Goal: Task Accomplishment & Management: Manage account settings

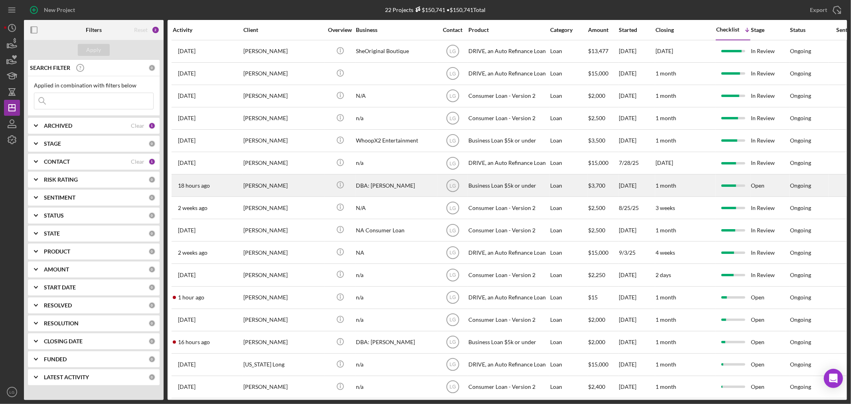
click at [287, 193] on div "[PERSON_NAME]" at bounding box center [283, 185] width 80 height 21
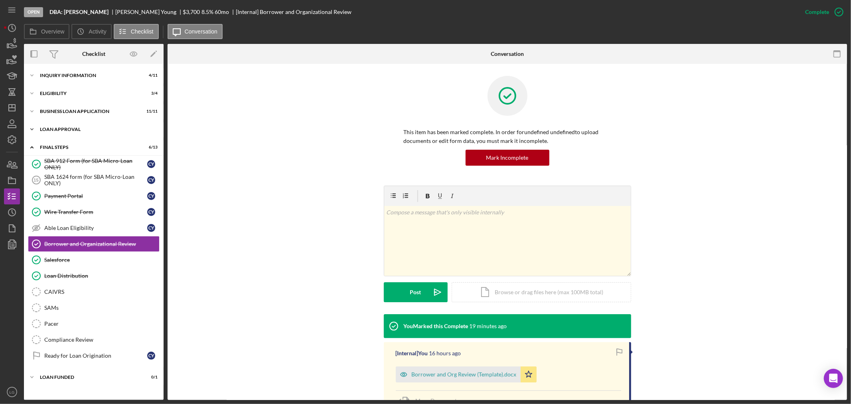
click at [88, 130] on div "Loan Approval" at bounding box center [97, 129] width 114 height 5
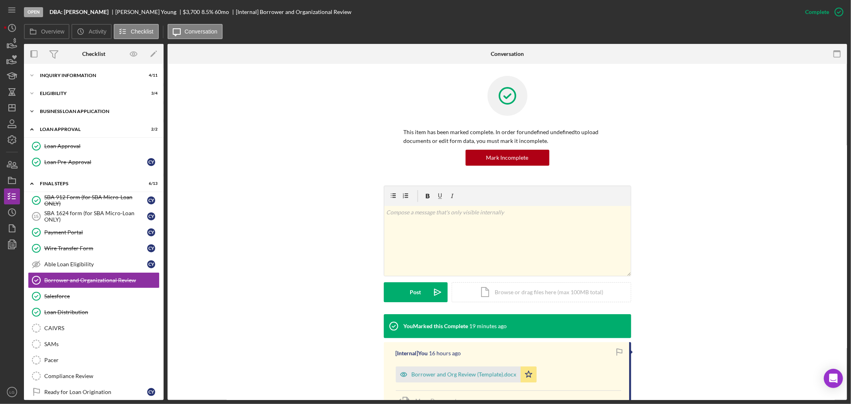
click at [85, 104] on div "Icon/Expander BUSINESS LOAN APPLICATION 11 / 11" at bounding box center [94, 111] width 140 height 16
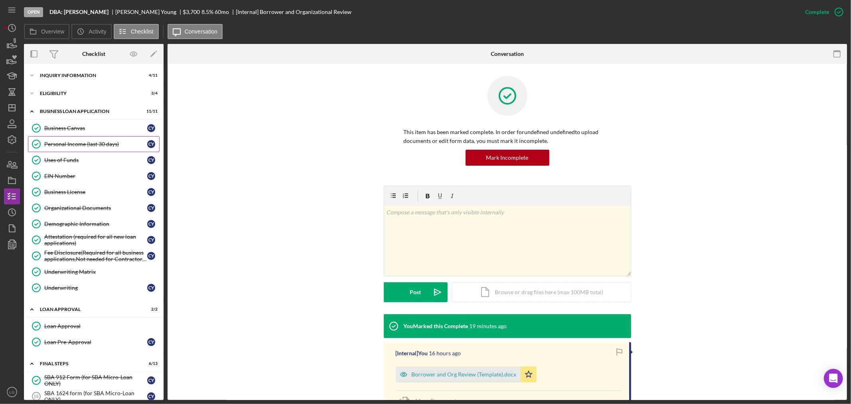
click at [77, 138] on link "Personal Income (last 30 days) Personal Income (last 30 days) C Y" at bounding box center [94, 144] width 132 height 16
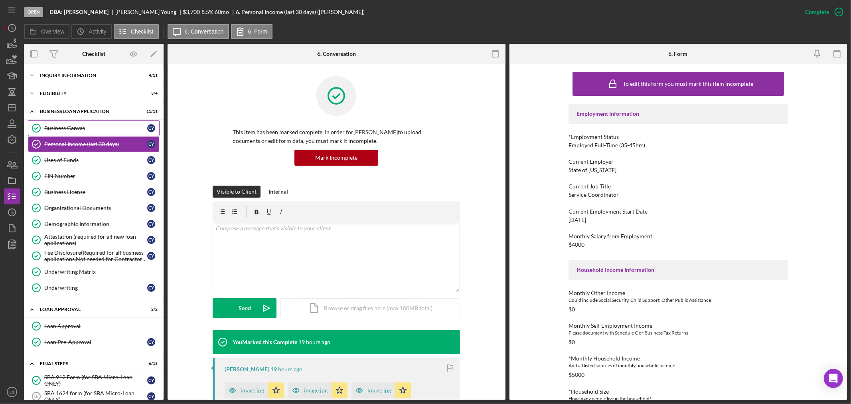
click at [78, 130] on div "Business Canvas" at bounding box center [95, 128] width 103 height 6
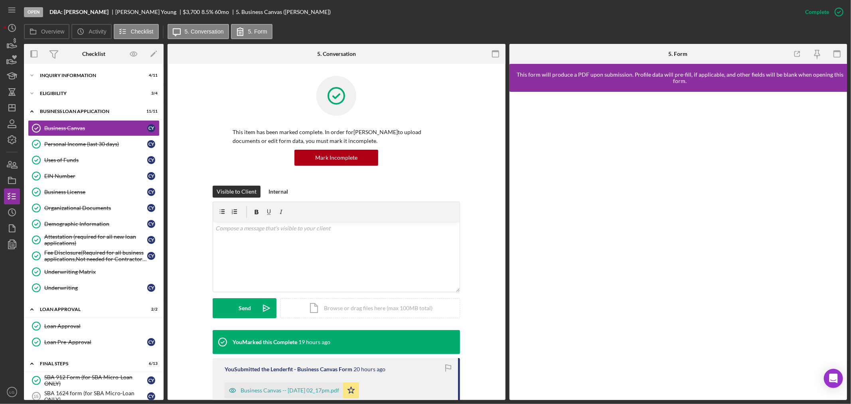
scroll to position [89, 0]
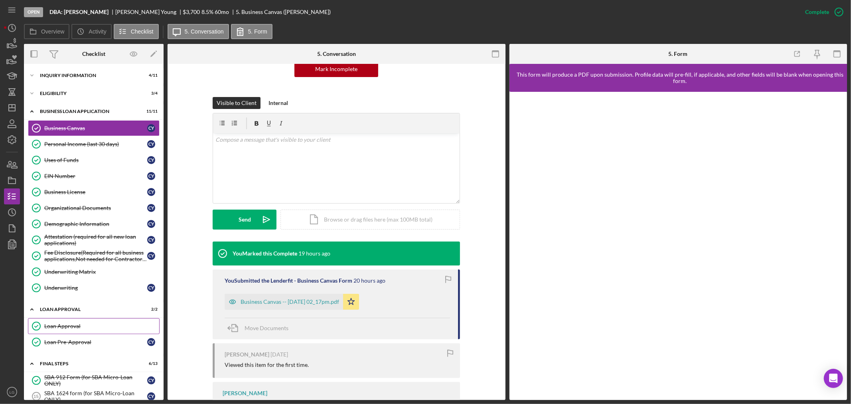
click at [95, 328] on div "Loan Approval" at bounding box center [101, 326] width 115 height 6
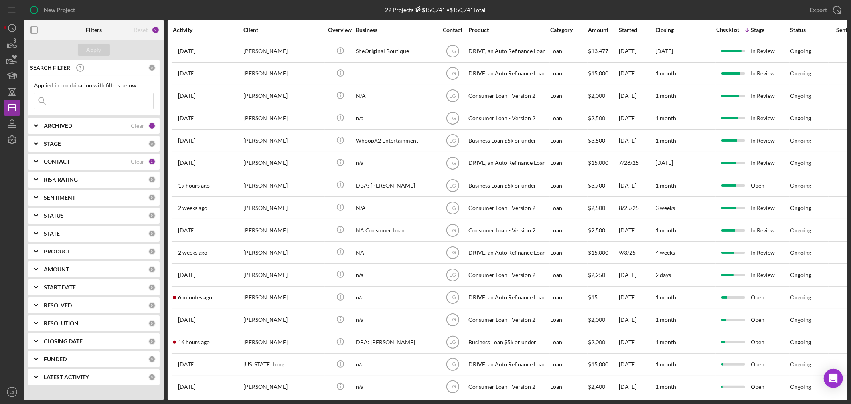
click at [105, 97] on input at bounding box center [93, 101] width 119 height 16
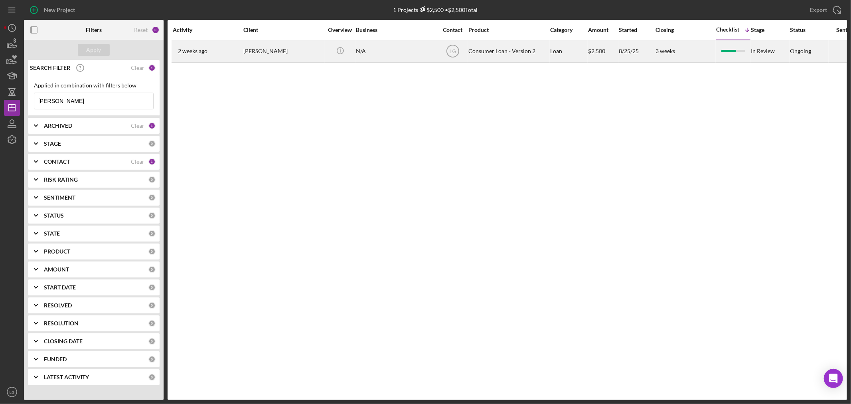
type input "[PERSON_NAME]"
click at [266, 51] on div "[PERSON_NAME]" at bounding box center [283, 51] width 80 height 21
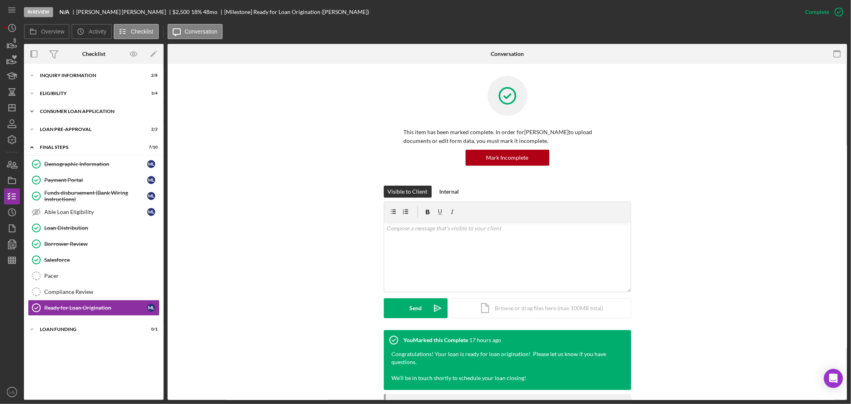
click at [106, 105] on div "Icon/Expander Consumer Loan Application 7 / 9" at bounding box center [94, 111] width 140 height 16
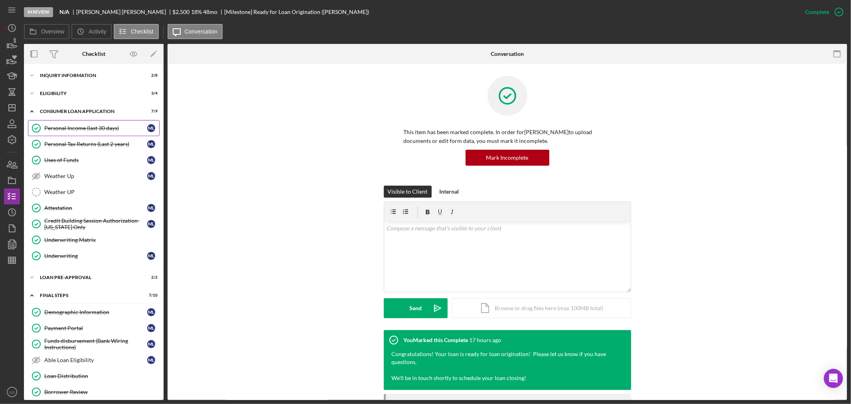
click at [97, 124] on link "Personal Income (last 30 days) Personal Income (last 30 days) M L" at bounding box center [94, 128] width 132 height 16
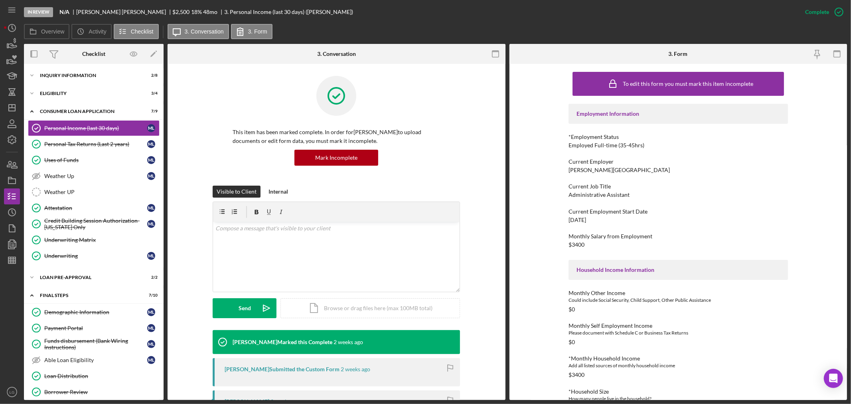
click at [577, 194] on div "Administrative Assistant" at bounding box center [599, 195] width 61 height 6
copy div "Administrative Assistant"
click at [596, 167] on div "Hazelwood School District" at bounding box center [619, 170] width 101 height 6
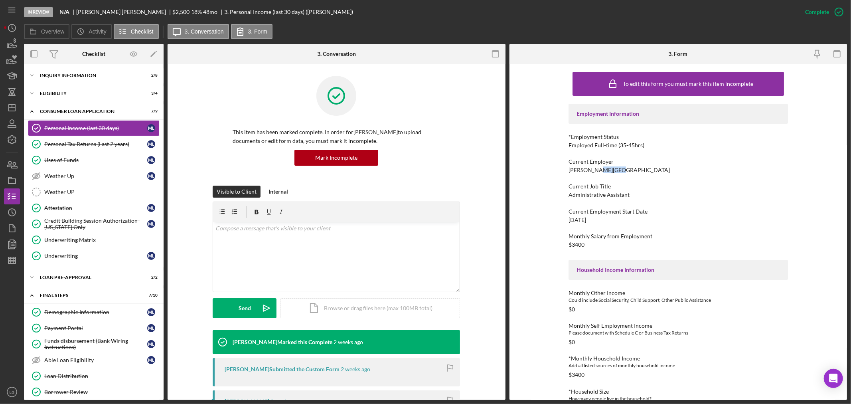
click at [596, 167] on div "Hazelwood School District" at bounding box center [619, 170] width 101 height 6
copy div "Hazelwood School District"
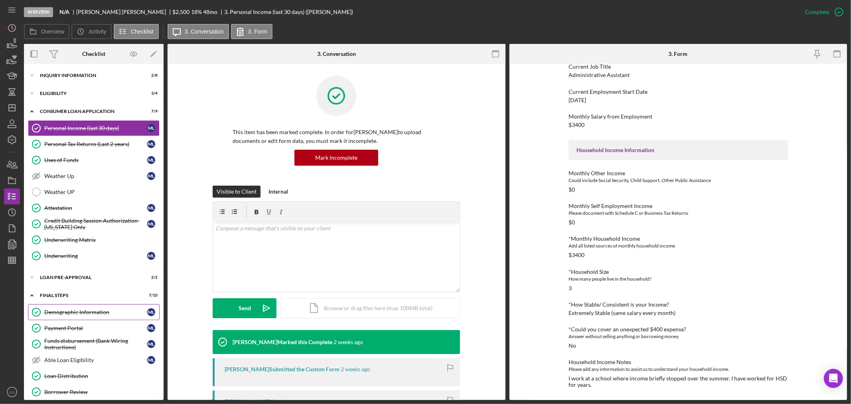
click at [74, 305] on link "Demographic Information Demographic Information M L" at bounding box center [94, 312] width 132 height 16
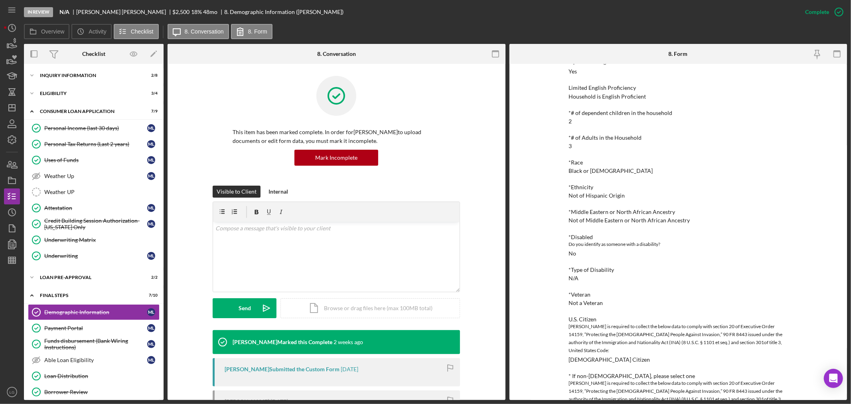
scroll to position [310, 0]
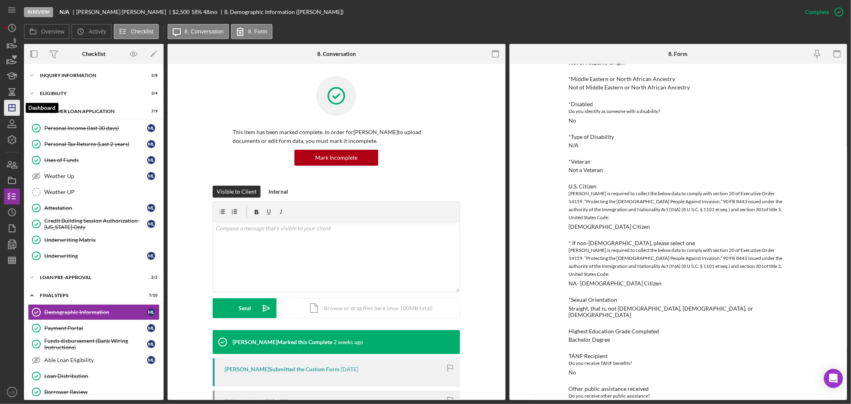
click at [13, 105] on icon "Icon/Dashboard" at bounding box center [12, 108] width 20 height 20
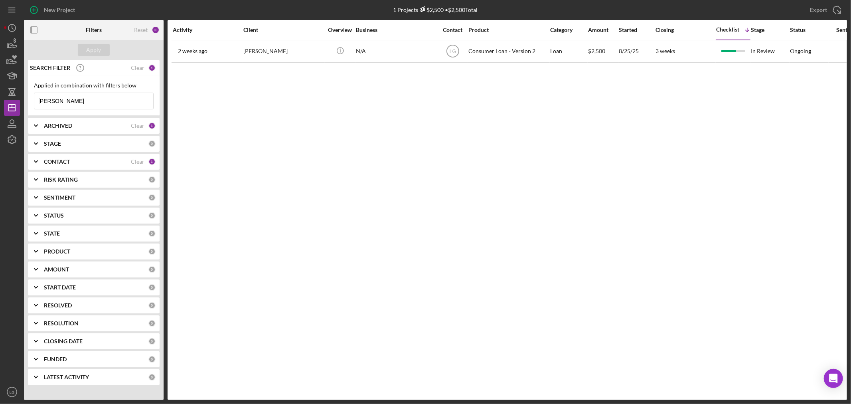
click at [125, 103] on input "woods" at bounding box center [93, 101] width 119 height 16
click at [135, 71] on div "Clear" at bounding box center [138, 68] width 14 height 6
click at [90, 45] on div "Apply" at bounding box center [94, 50] width 15 height 12
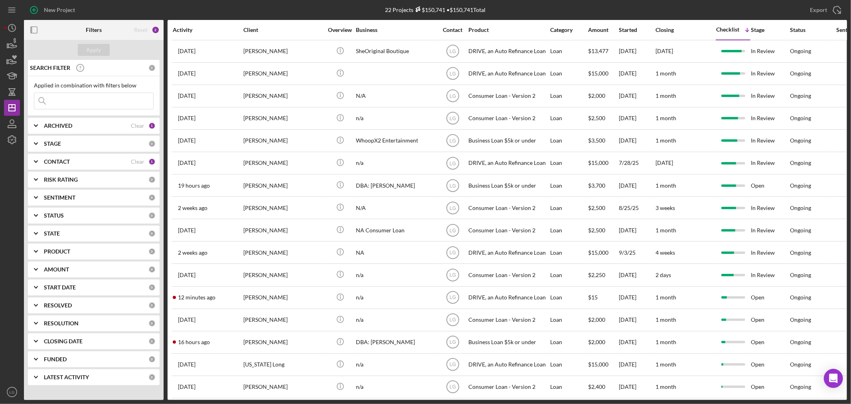
click at [318, 7] on div "22 Projects $150,741 • $150,741 Total woods" at bounding box center [435, 10] width 275 height 20
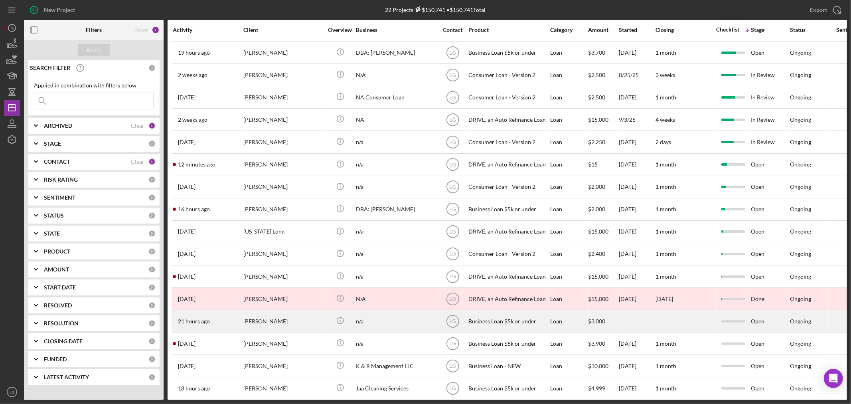
scroll to position [150, 0]
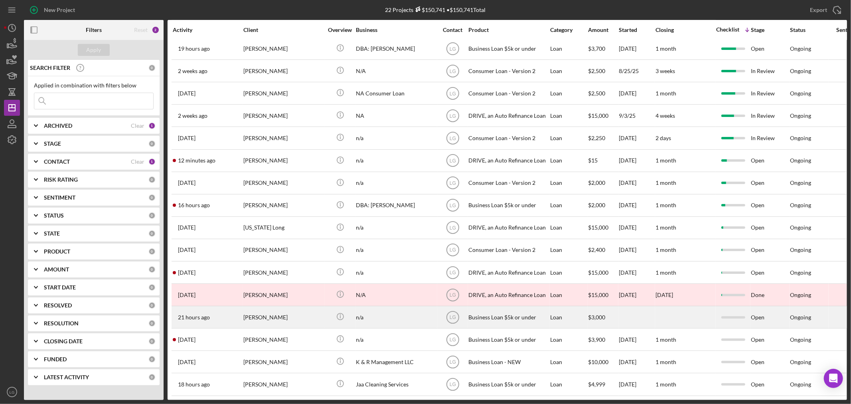
click at [370, 308] on div "n/a" at bounding box center [396, 316] width 80 height 21
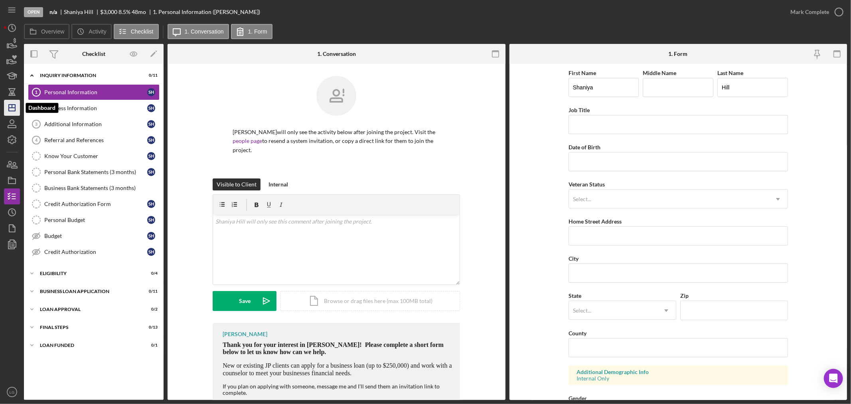
click at [10, 114] on icon "Icon/Dashboard" at bounding box center [12, 108] width 20 height 20
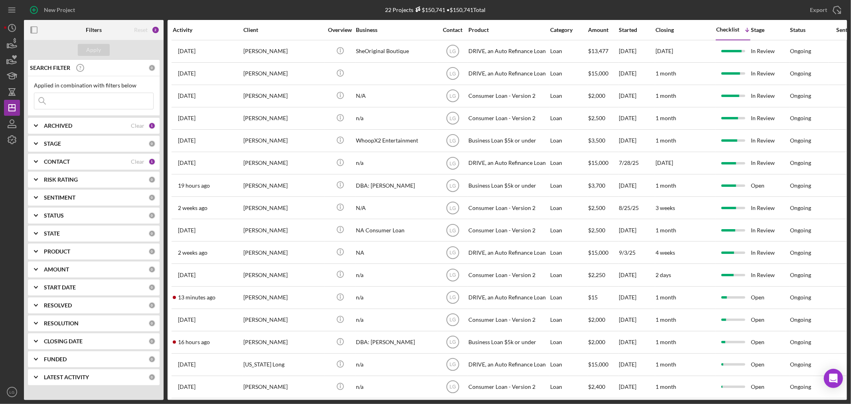
click at [194, 27] on div "Activity" at bounding box center [208, 30] width 70 height 6
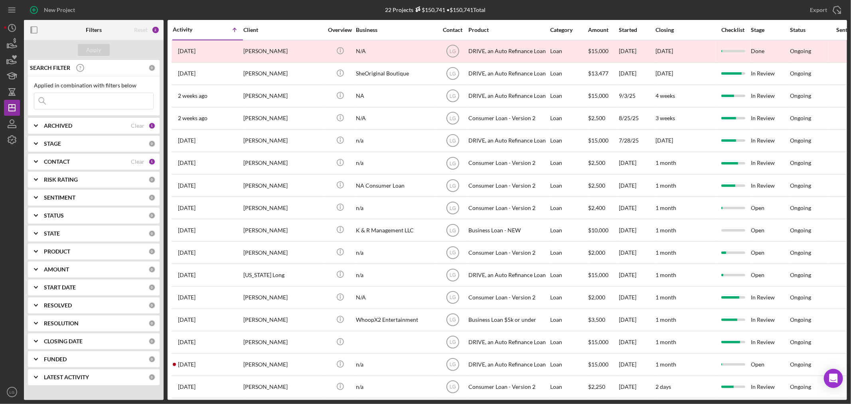
click at [188, 30] on div "Activity" at bounding box center [190, 29] width 35 height 6
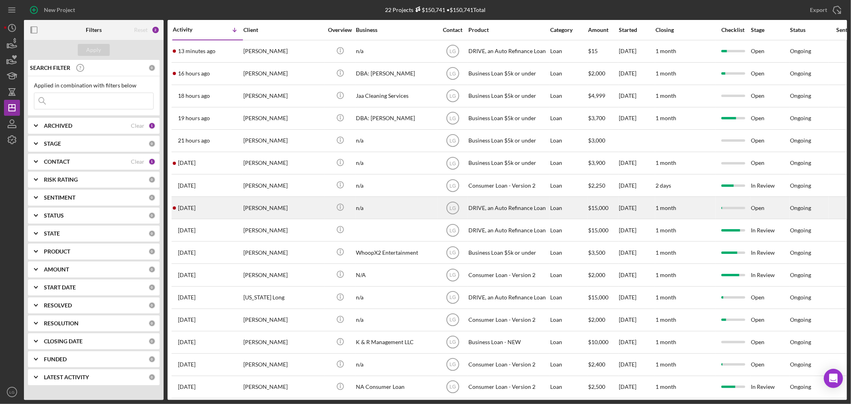
click at [185, 207] on time "[DATE]" at bounding box center [187, 208] width 18 height 6
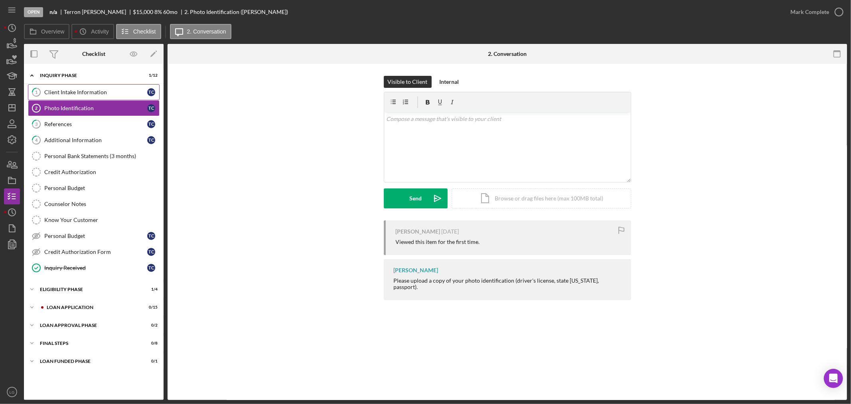
click at [109, 91] on div "Client Intake Information" at bounding box center [95, 92] width 103 height 6
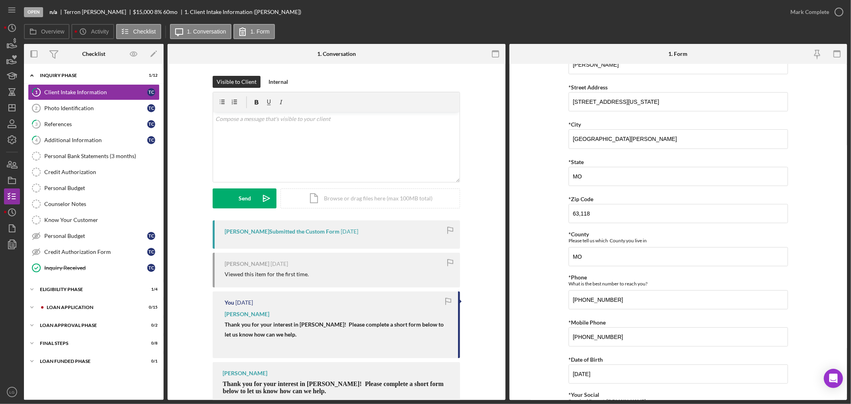
scroll to position [399, 0]
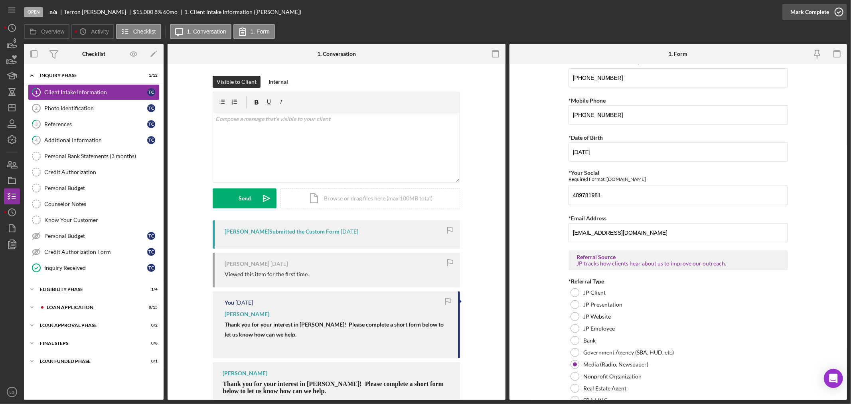
click at [801, 11] on div "Mark Complete" at bounding box center [809, 12] width 39 height 16
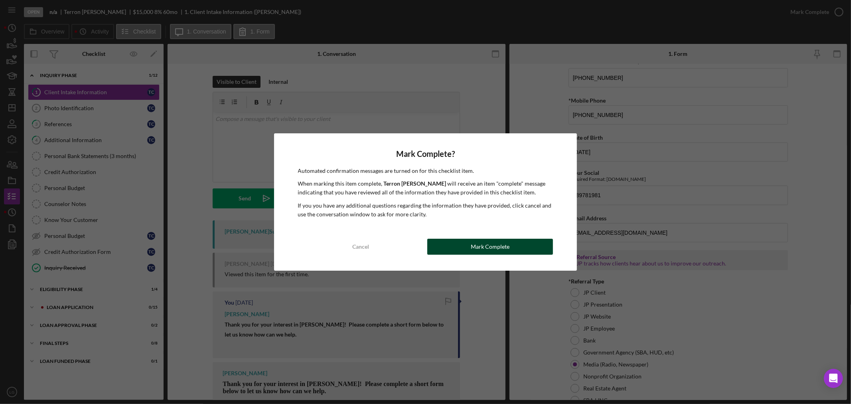
click at [453, 239] on div "Cancel Mark Complete" at bounding box center [425, 247] width 255 height 16
click at [549, 249] on button "Mark Complete" at bounding box center [490, 247] width 126 height 16
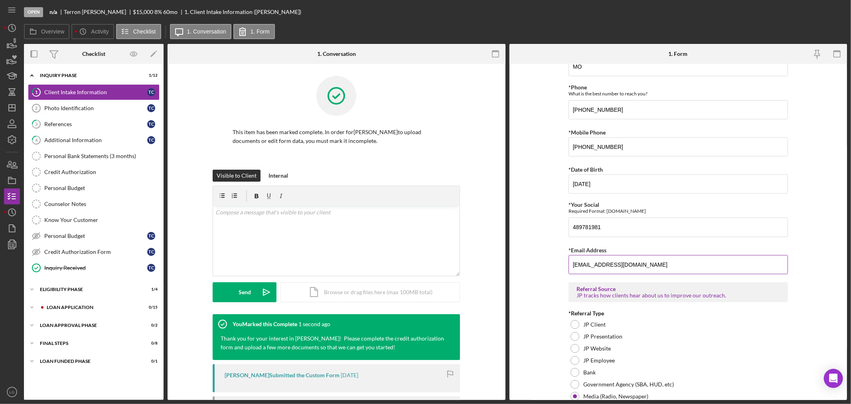
scroll to position [431, 0]
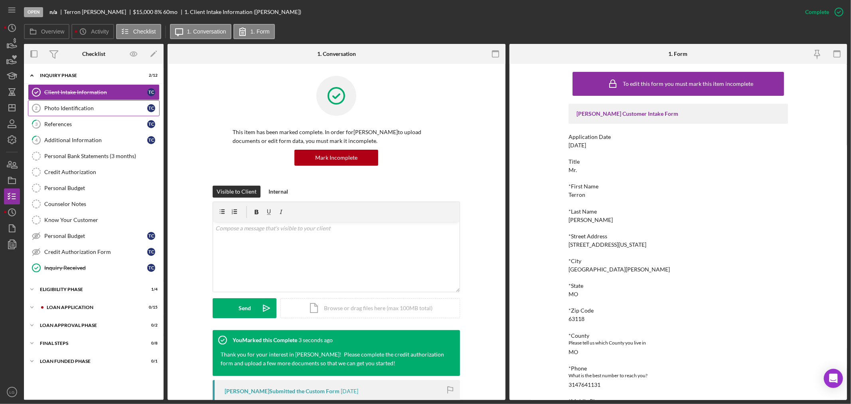
click at [104, 109] on div "Photo Identification" at bounding box center [95, 108] width 103 height 6
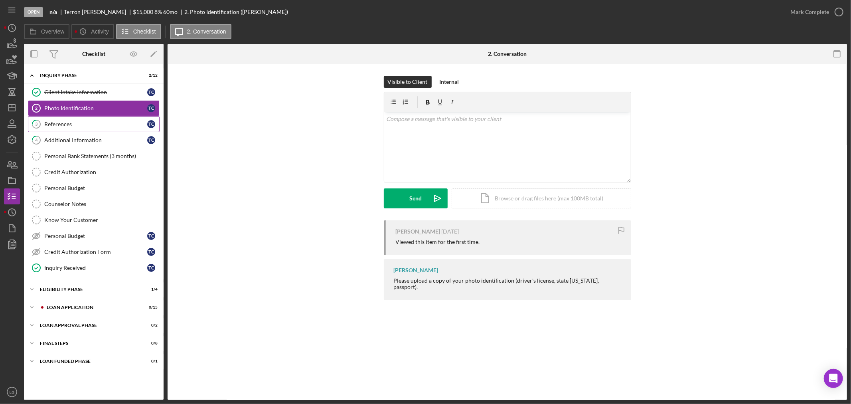
click at [89, 120] on link "3 References T C" at bounding box center [94, 124] width 132 height 16
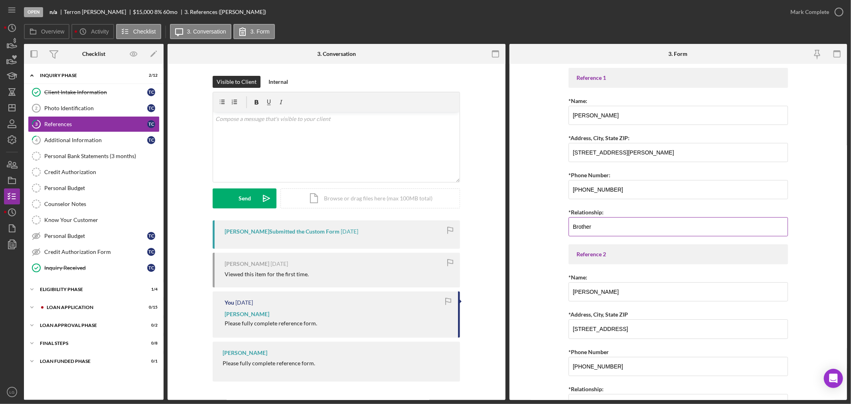
scroll to position [43, 0]
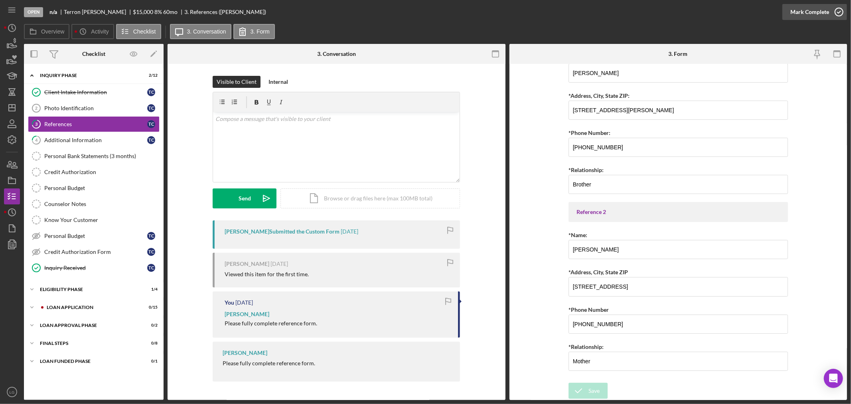
click at [810, 11] on div "Mark Complete" at bounding box center [809, 12] width 39 height 16
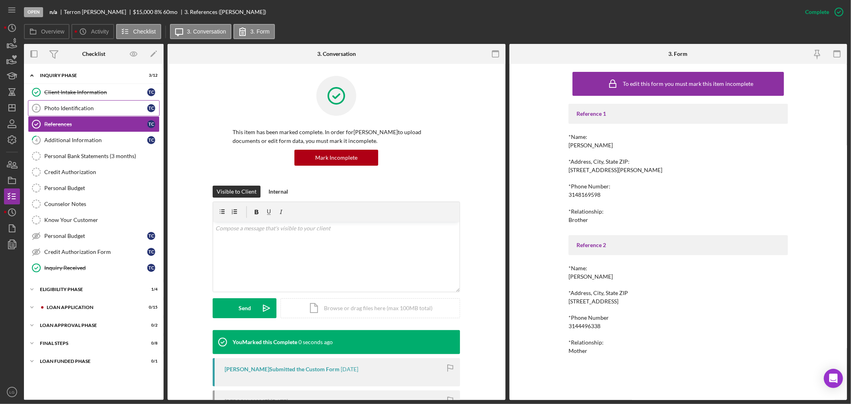
click at [75, 104] on link "Photo Identification 2 Photo Identification T C" at bounding box center [94, 108] width 132 height 16
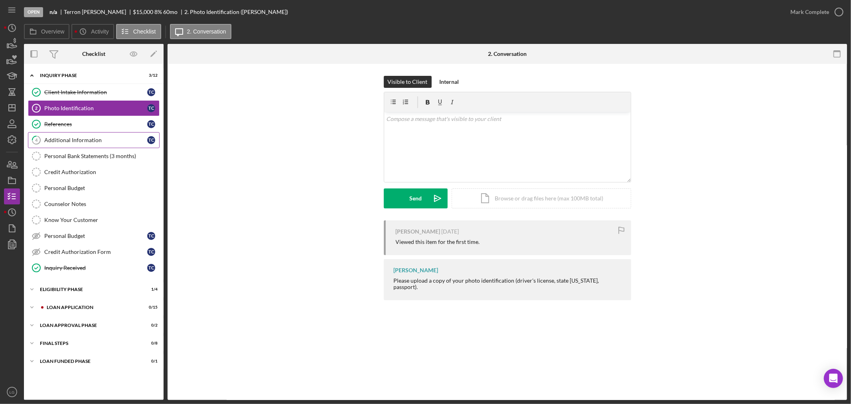
click at [67, 132] on link "4 Additional Information T C" at bounding box center [94, 140] width 132 height 16
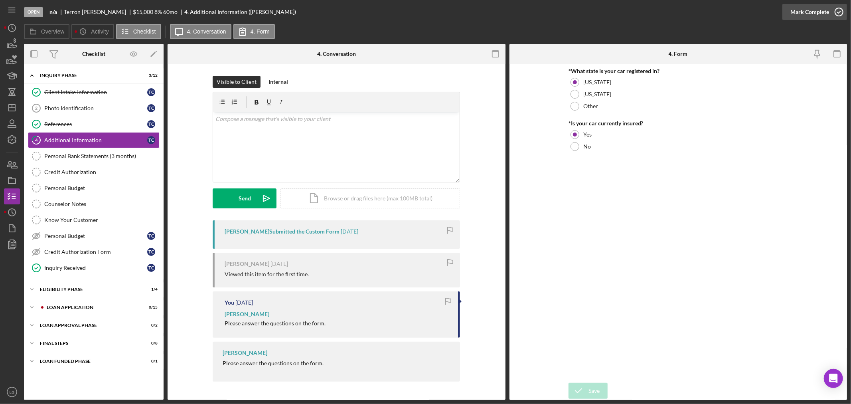
click at [804, 7] on div "Mark Complete" at bounding box center [809, 12] width 39 height 16
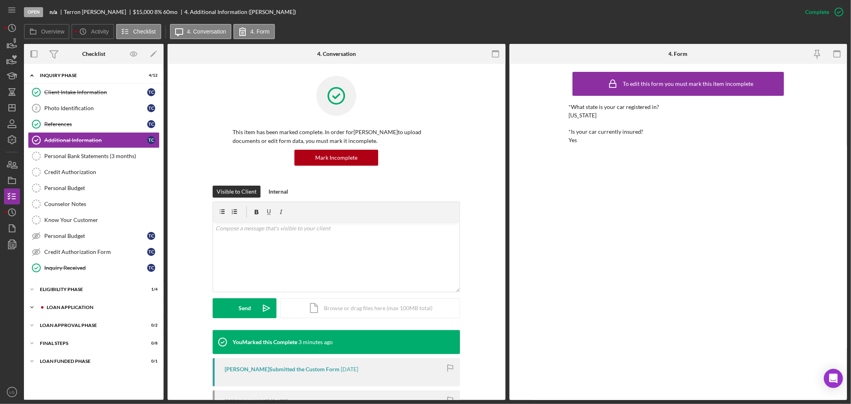
click at [97, 310] on div "Loan Application" at bounding box center [100, 307] width 107 height 5
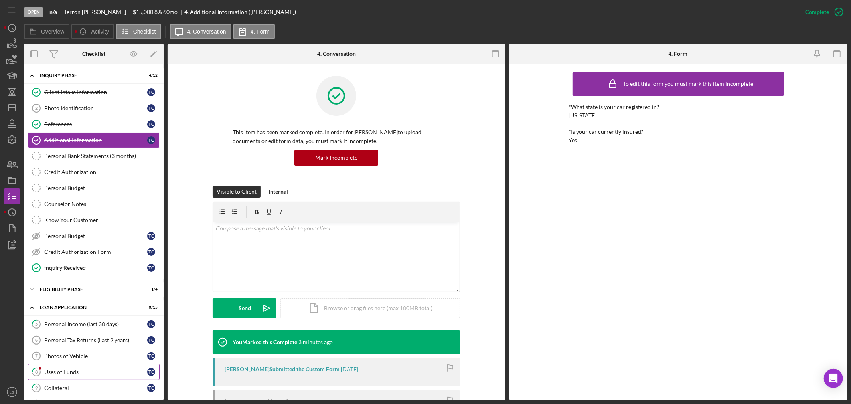
click at [69, 375] on div "Uses of Funds" at bounding box center [95, 372] width 103 height 6
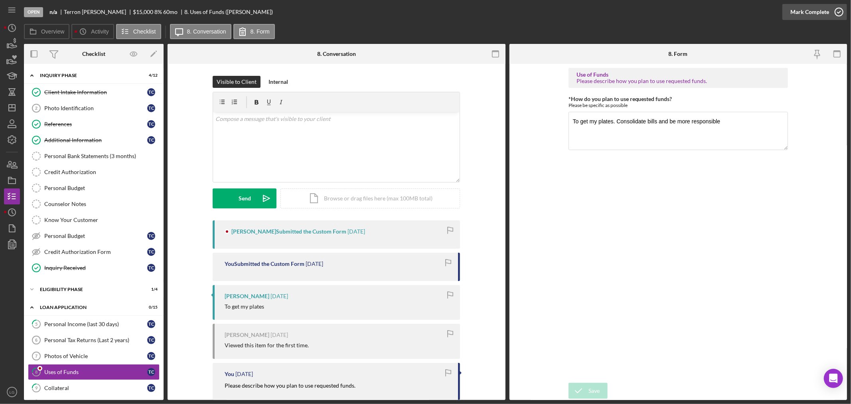
click at [809, 10] on div "Mark Complete" at bounding box center [809, 12] width 39 height 16
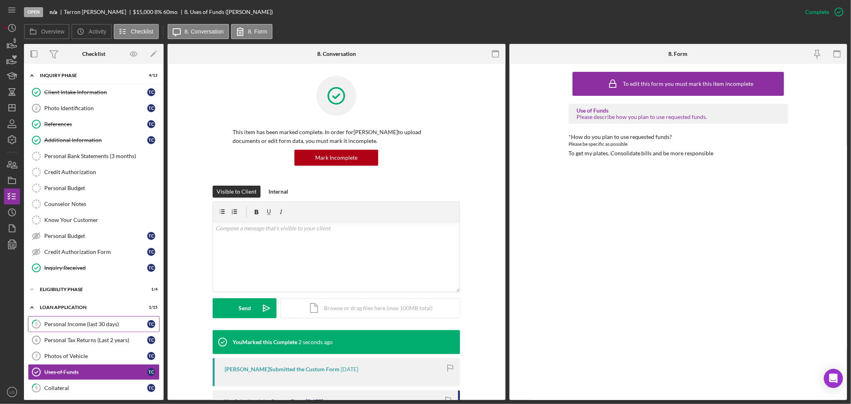
click at [79, 324] on div "Personal Income (last 30 days)" at bounding box center [95, 324] width 103 height 6
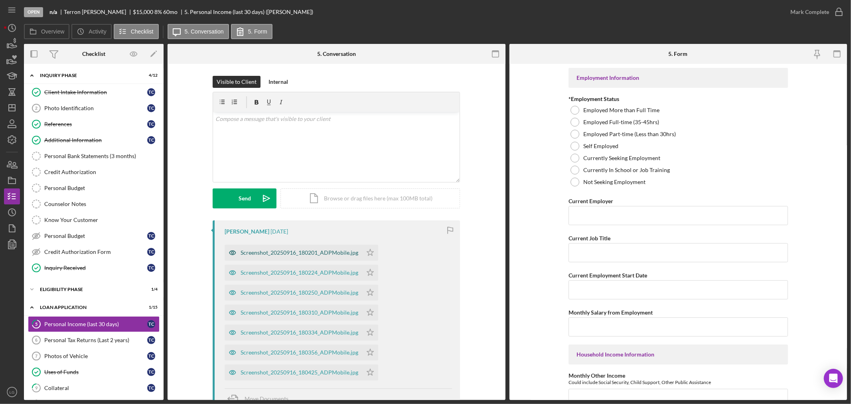
click at [316, 253] on div "Screenshot_20250916_180201_ADPMobile.jpg" at bounding box center [300, 252] width 118 height 6
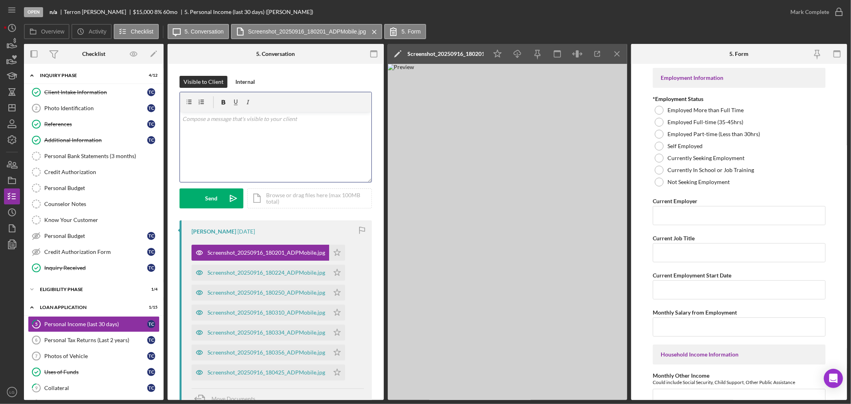
click at [277, 152] on div "v Color teal Color pink Remove color Add row above Add row below Add column bef…" at bounding box center [276, 147] width 192 height 70
